Goal: Information Seeking & Learning: Learn about a topic

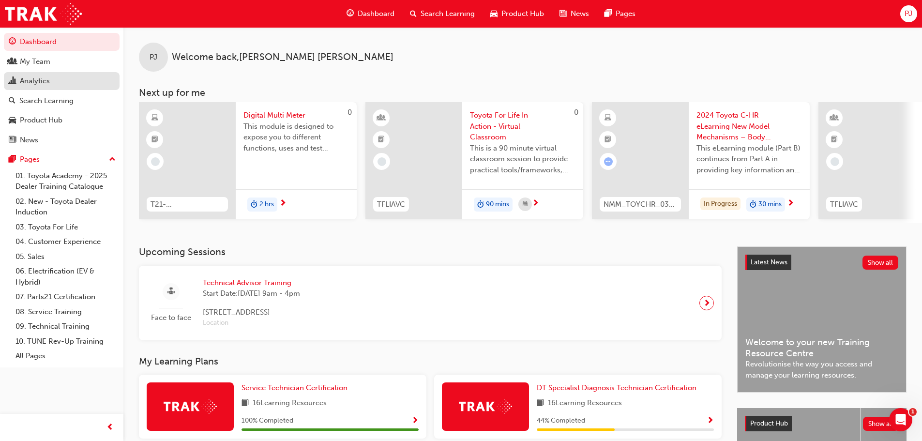
click at [41, 82] on div "Analytics" at bounding box center [35, 81] width 30 height 11
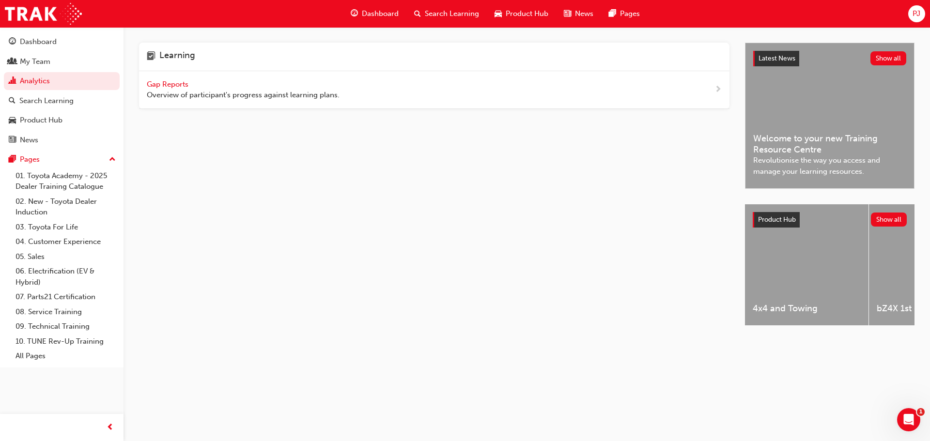
click at [159, 85] on span "Gap Reports" at bounding box center [169, 84] width 44 height 9
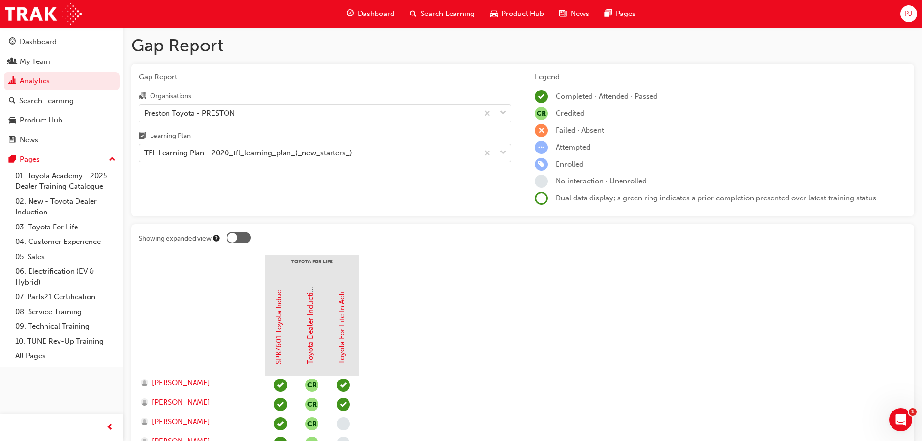
click at [377, 14] on span "Dashboard" at bounding box center [376, 13] width 37 height 11
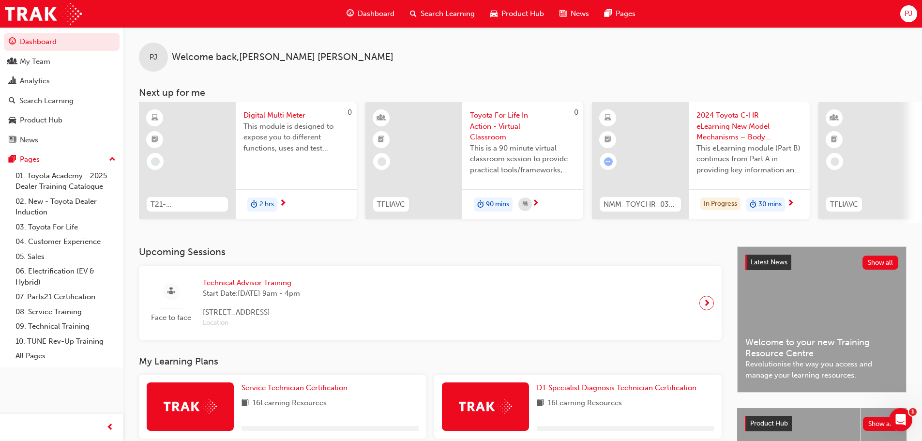
click at [437, 14] on span "Search Learning" at bounding box center [448, 13] width 54 height 11
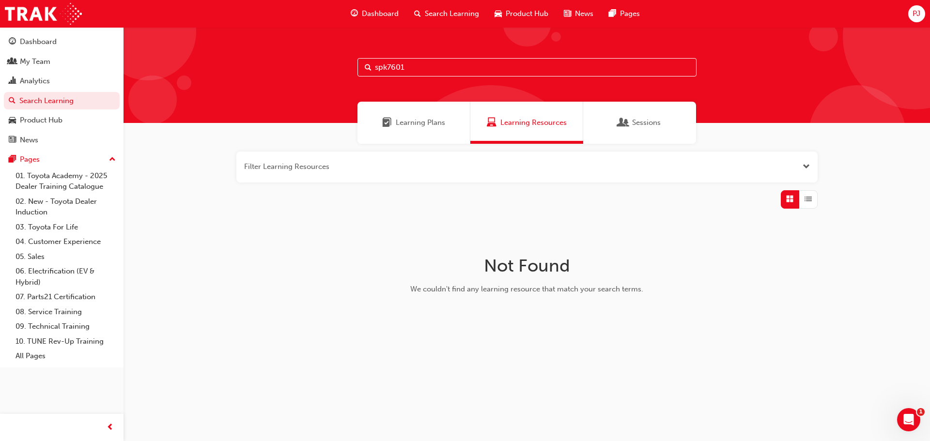
click at [625, 122] on span "Sessions" at bounding box center [623, 122] width 10 height 11
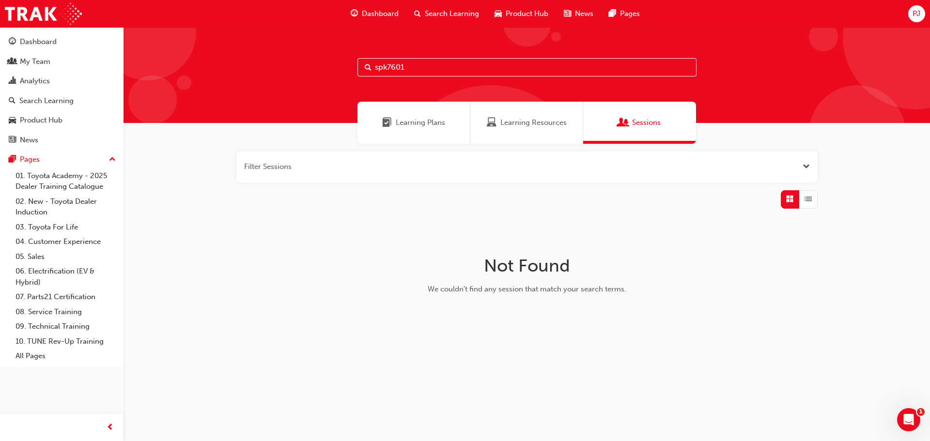
drag, startPoint x: 418, startPoint y: 67, endPoint x: 330, endPoint y: 71, distance: 88.2
click at [330, 71] on div "spk7601" at bounding box center [526, 75] width 806 height 96
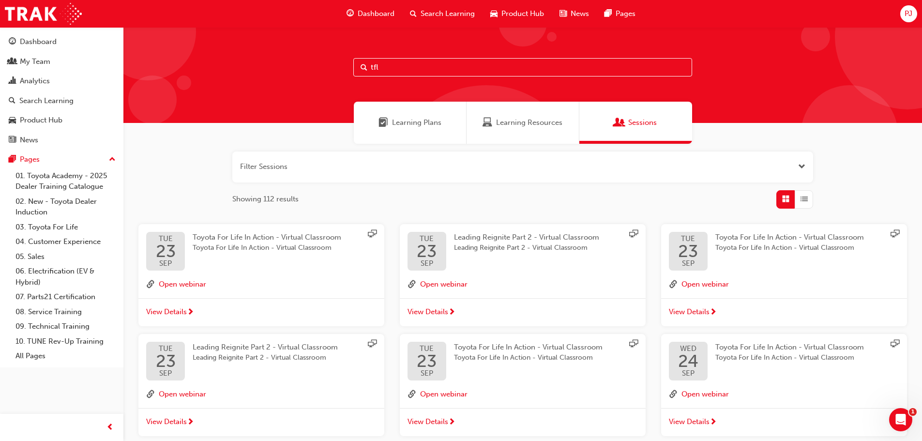
type input "tfl"
click at [631, 122] on span "Sessions" at bounding box center [642, 122] width 29 height 11
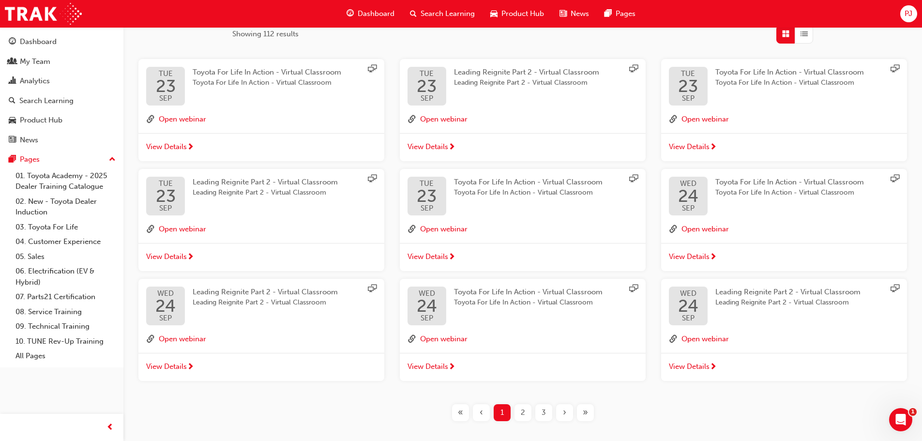
scroll to position [208, 0]
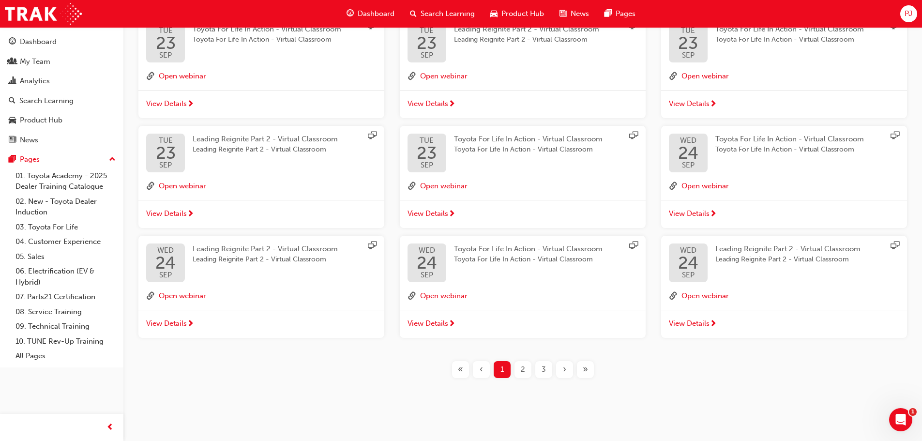
click at [523, 372] on span "2" at bounding box center [523, 369] width 4 height 11
click at [520, 368] on div "2" at bounding box center [523, 369] width 17 height 17
click at [544, 370] on span "3" at bounding box center [544, 369] width 4 height 11
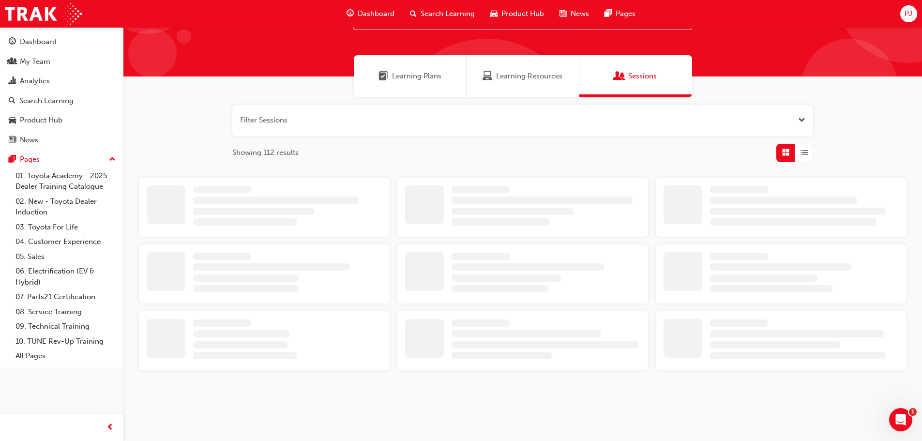
scroll to position [208, 0]
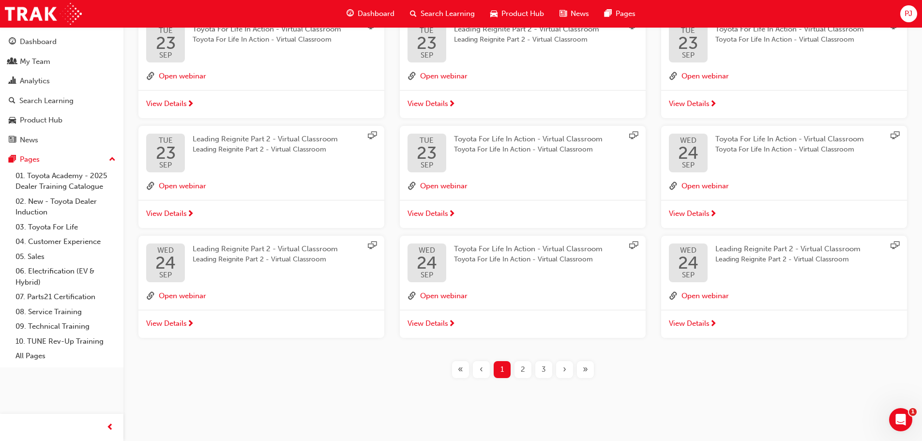
click at [542, 370] on span "3" at bounding box center [544, 369] width 4 height 11
click at [548, 369] on div "4" at bounding box center [543, 369] width 17 height 17
click at [585, 369] on span "»" at bounding box center [585, 369] width 5 height 11
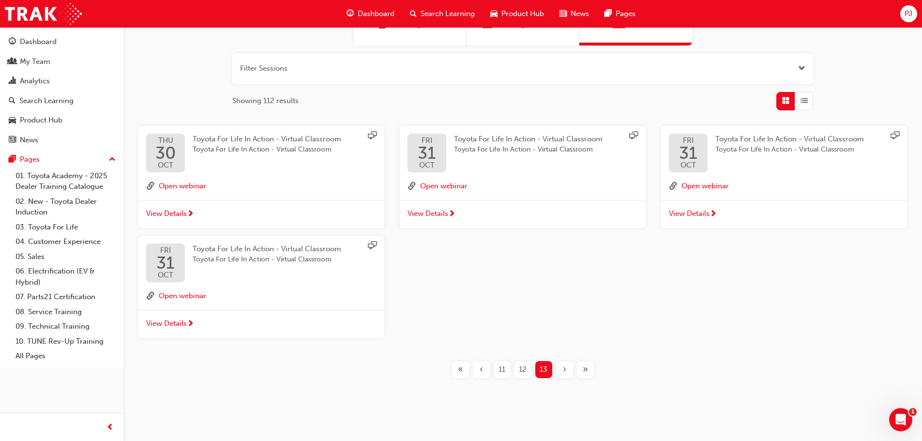
click at [518, 368] on div "12" at bounding box center [523, 369] width 17 height 17
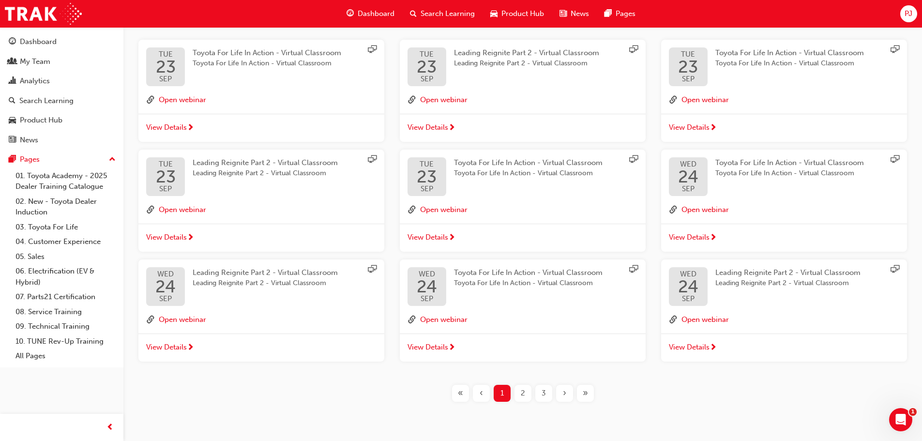
scroll to position [208, 0]
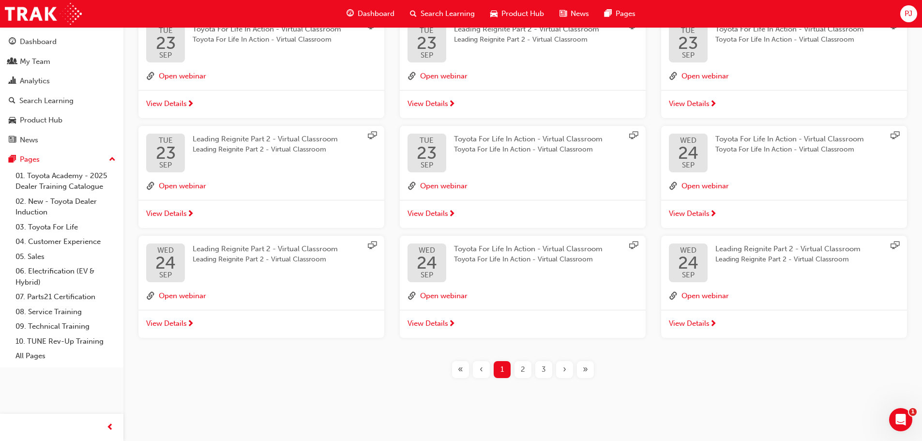
click at [542, 369] on span "3" at bounding box center [544, 369] width 4 height 11
click at [544, 369] on span "3" at bounding box center [544, 369] width 4 height 11
click at [565, 371] on span "›" at bounding box center [564, 369] width 3 height 11
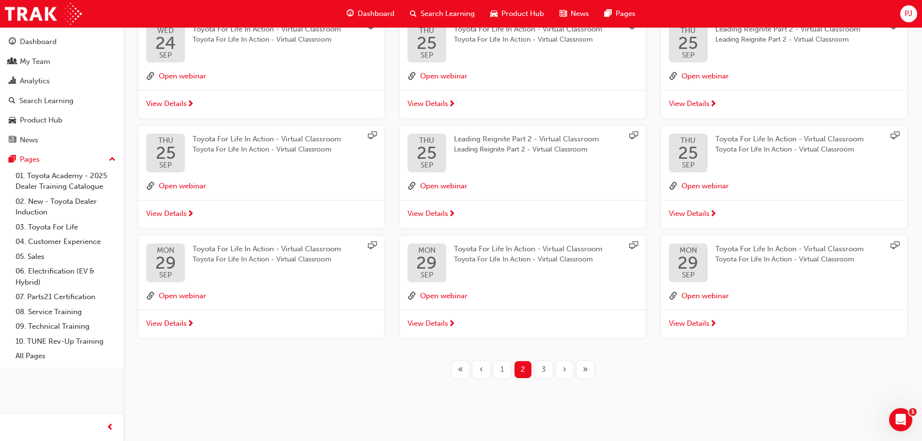
click at [565, 369] on span "›" at bounding box center [564, 369] width 3 height 11
click at [586, 369] on span "»" at bounding box center [585, 369] width 5 height 11
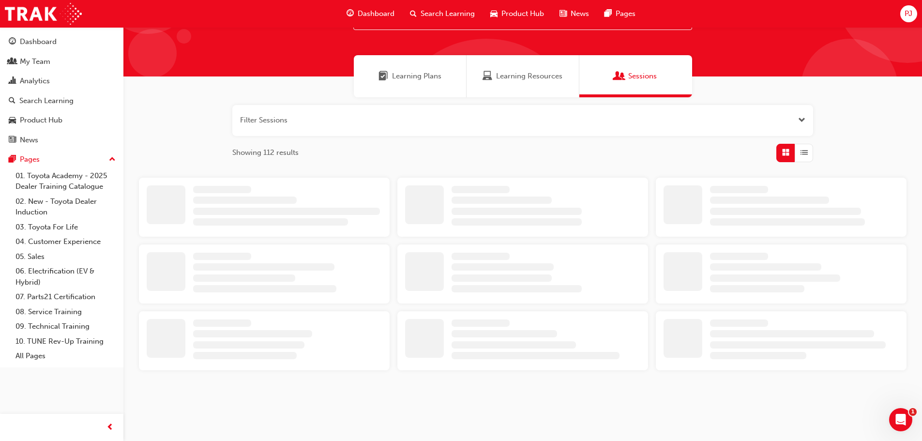
scroll to position [208, 0]
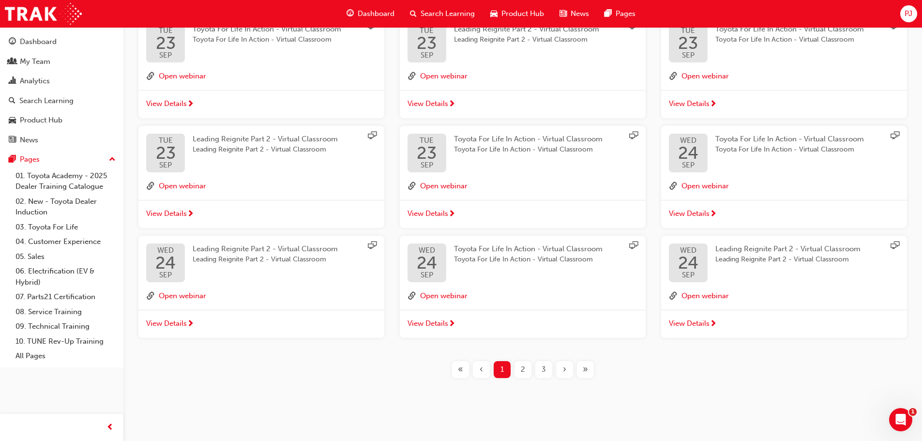
click at [583, 368] on span "»" at bounding box center [585, 369] width 5 height 11
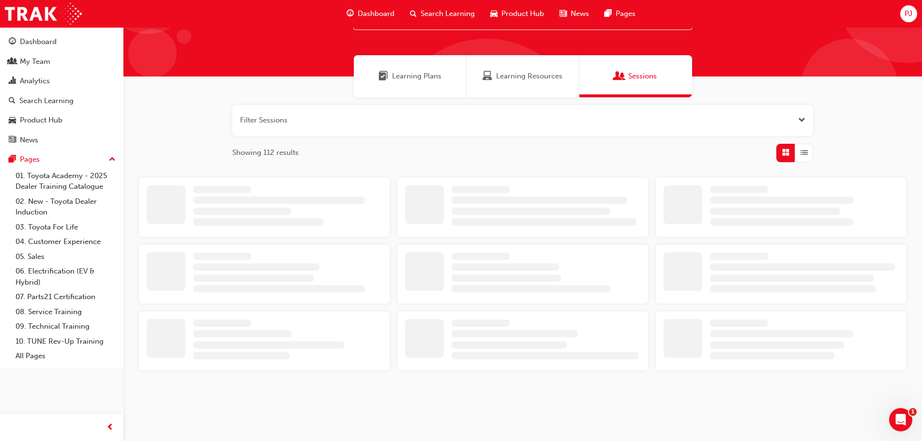
scroll to position [98, 0]
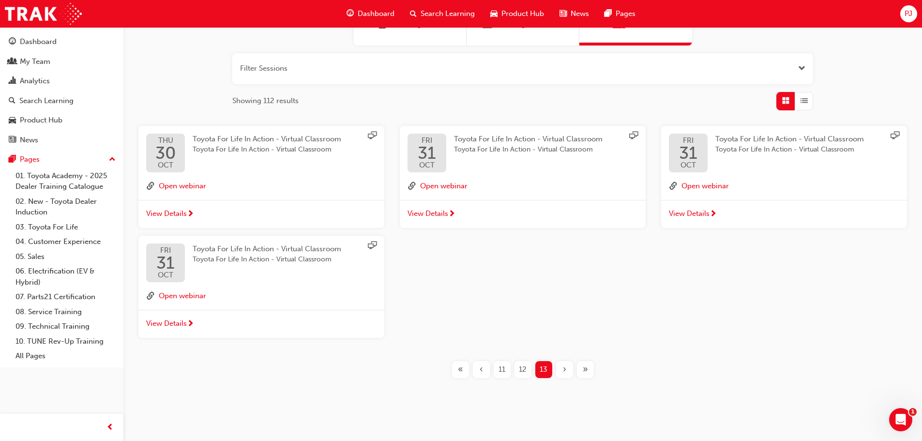
click at [481, 369] on span "‹" at bounding box center [481, 369] width 3 height 11
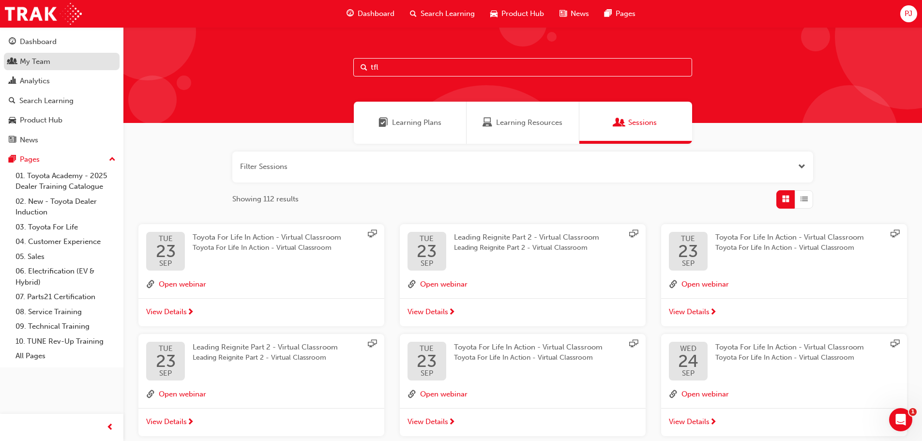
click at [35, 61] on div "My Team" at bounding box center [35, 61] width 30 height 11
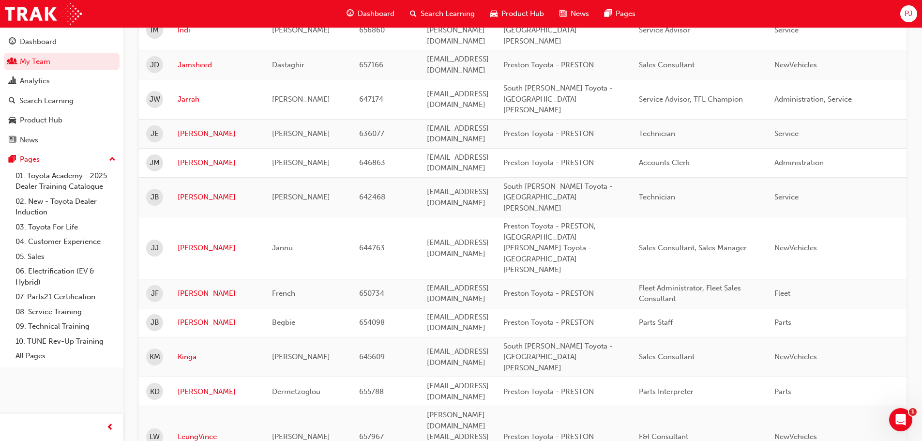
scroll to position [1113, 0]
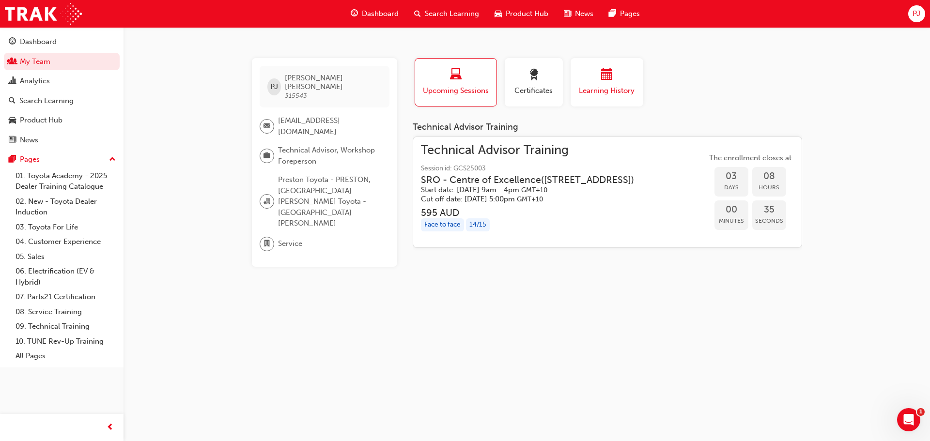
click at [619, 84] on div "Learning History" at bounding box center [607, 83] width 58 height 28
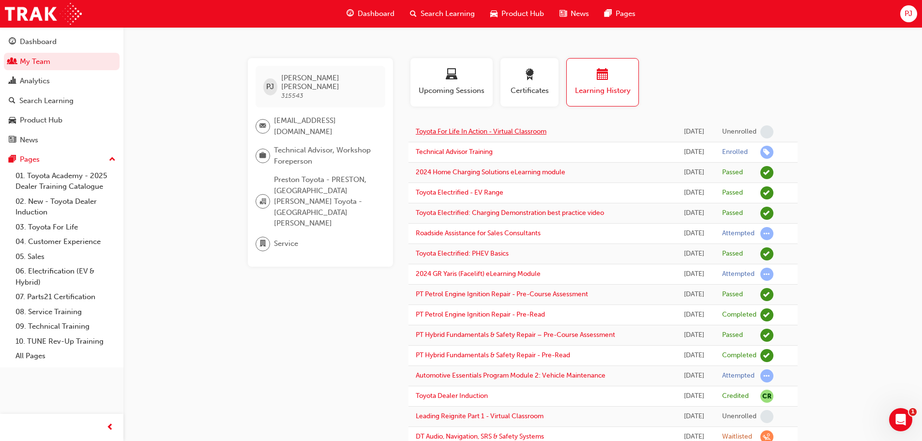
click at [511, 135] on link "Toyota For Life In Action - Virtual Classroom" at bounding box center [481, 131] width 131 height 8
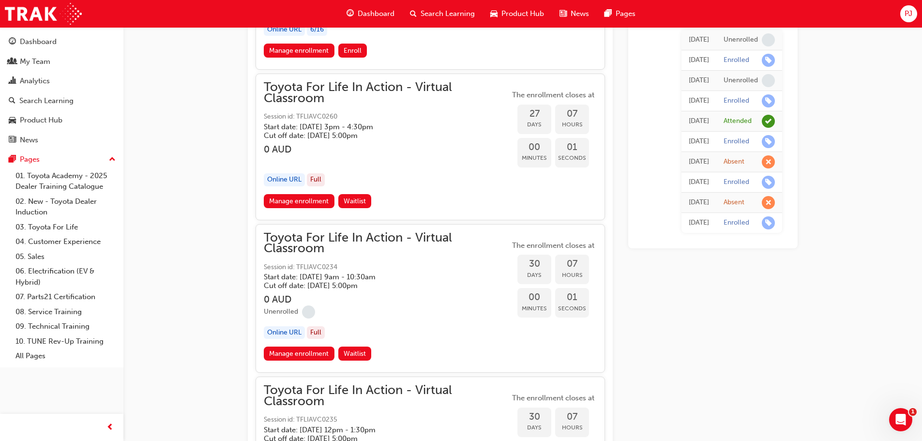
scroll to position [8223, 0]
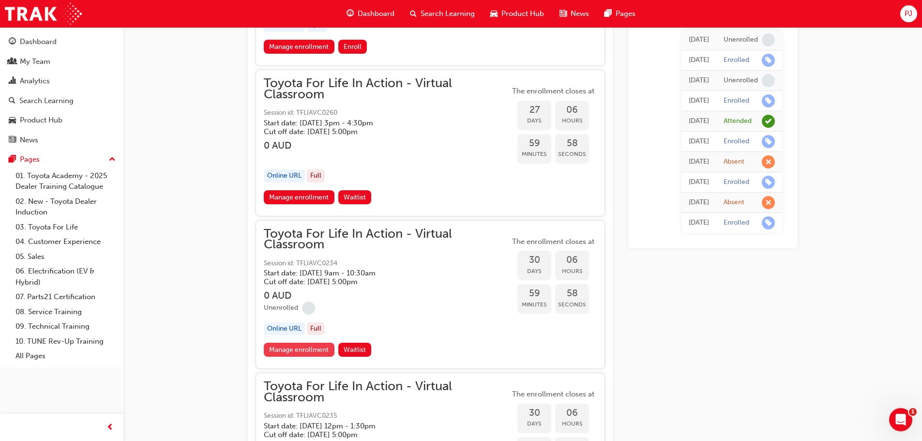
click at [296, 347] on link "Manage enrollment" at bounding box center [299, 350] width 71 height 14
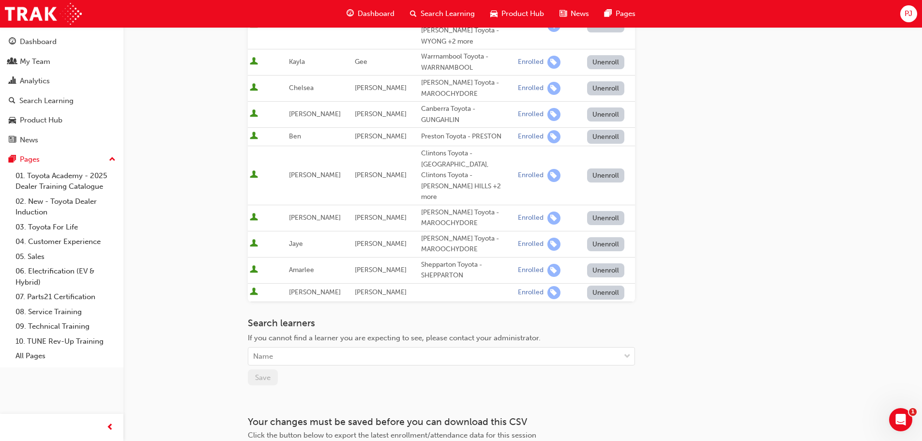
scroll to position [554, 0]
click at [35, 43] on div "Dashboard" at bounding box center [38, 41] width 37 height 11
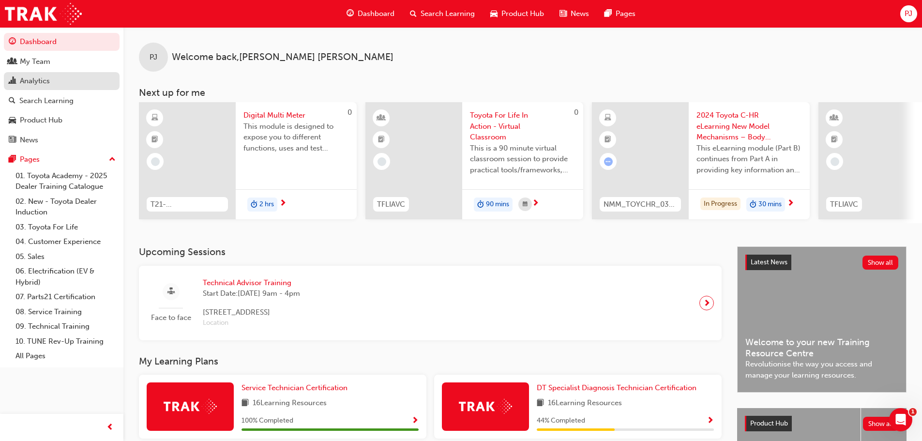
click at [29, 79] on div "Analytics" at bounding box center [35, 81] width 30 height 11
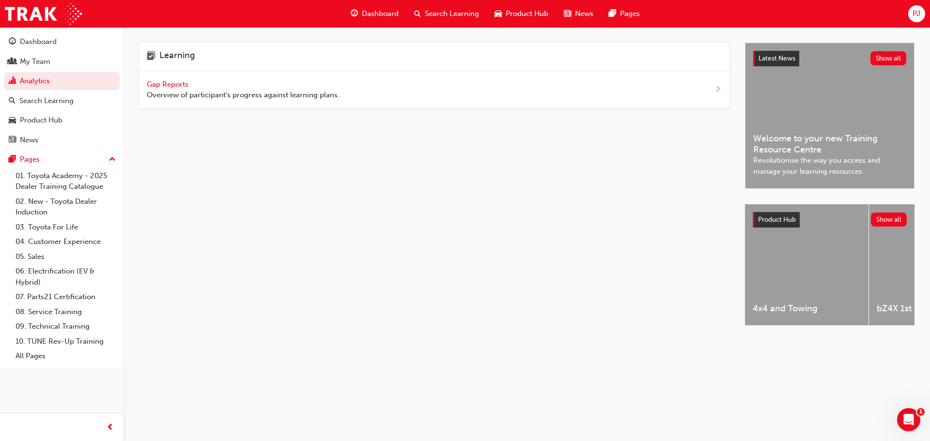
click at [172, 84] on span "Gap Reports" at bounding box center [169, 84] width 44 height 9
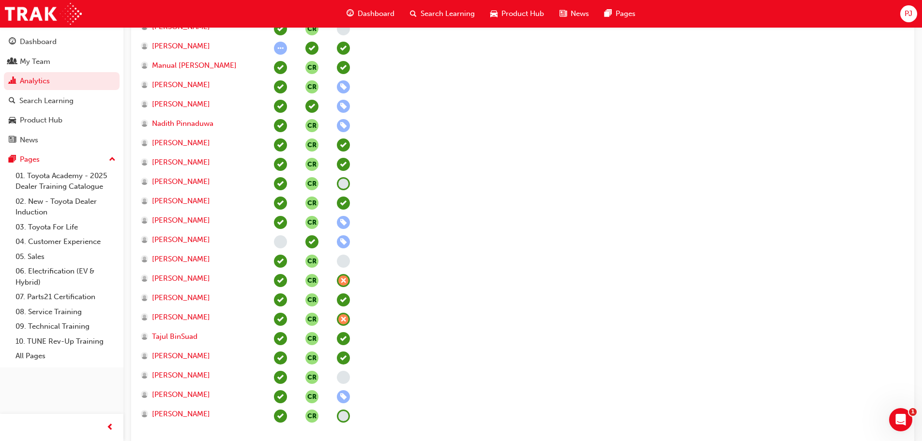
scroll to position [726, 0]
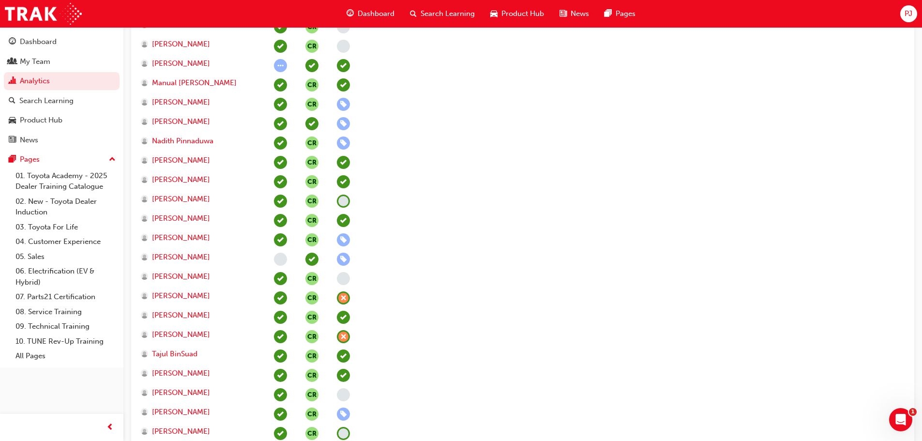
click at [439, 12] on span "Search Learning" at bounding box center [448, 13] width 54 height 11
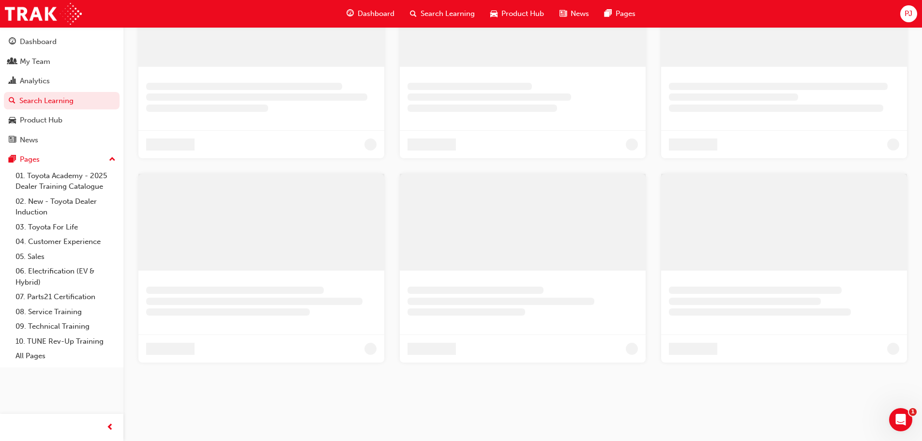
scroll to position [324, 0]
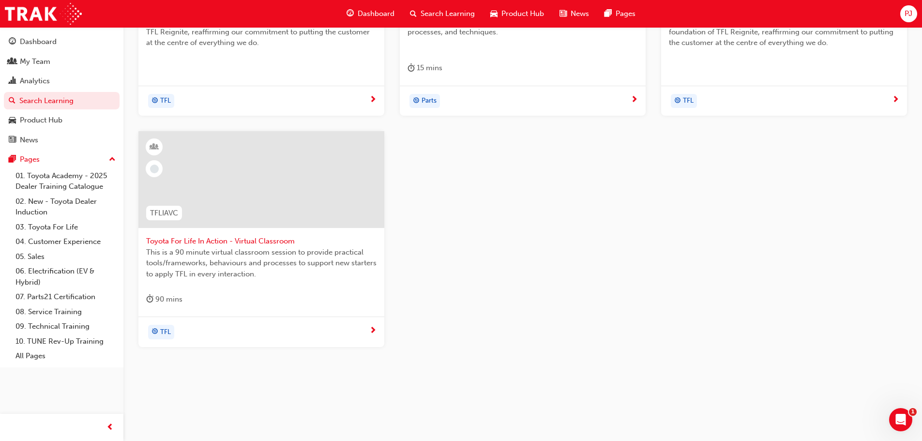
click at [254, 240] on span "Toyota For Life In Action - Virtual Classroom" at bounding box center [261, 241] width 230 height 11
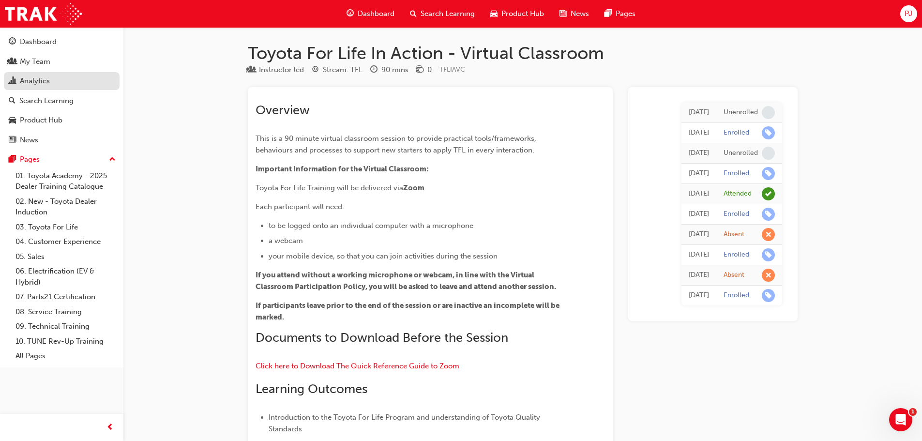
click at [52, 81] on div "Analytics" at bounding box center [62, 81] width 106 height 12
